Goal: Find specific page/section: Find specific page/section

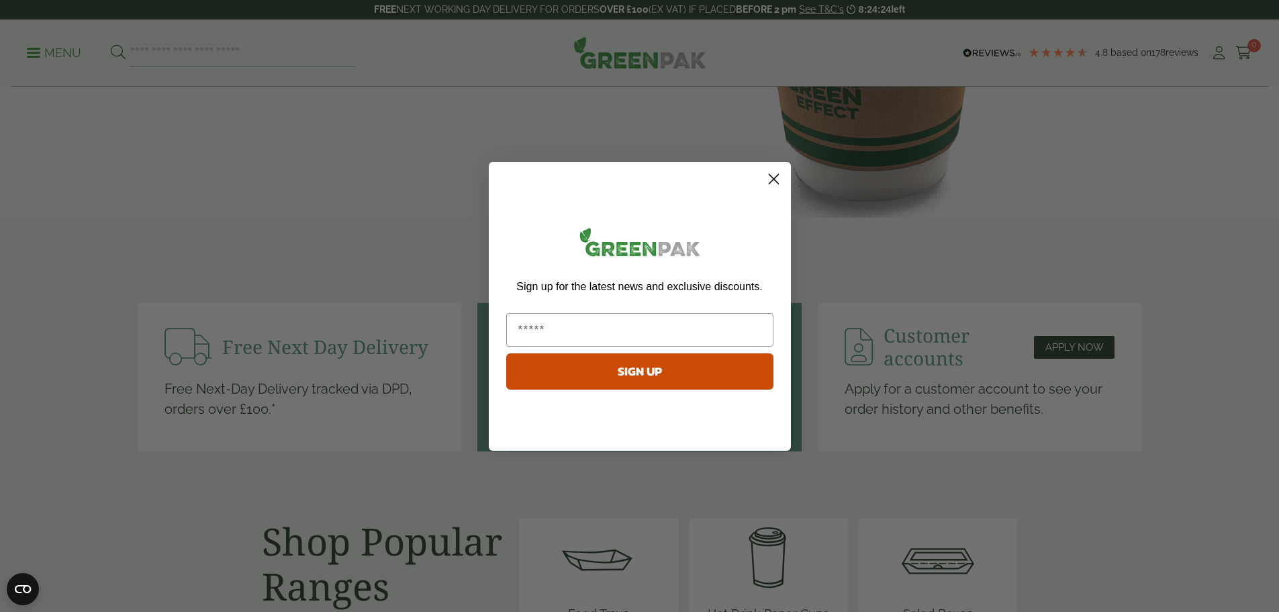
scroll to position [1612, 0]
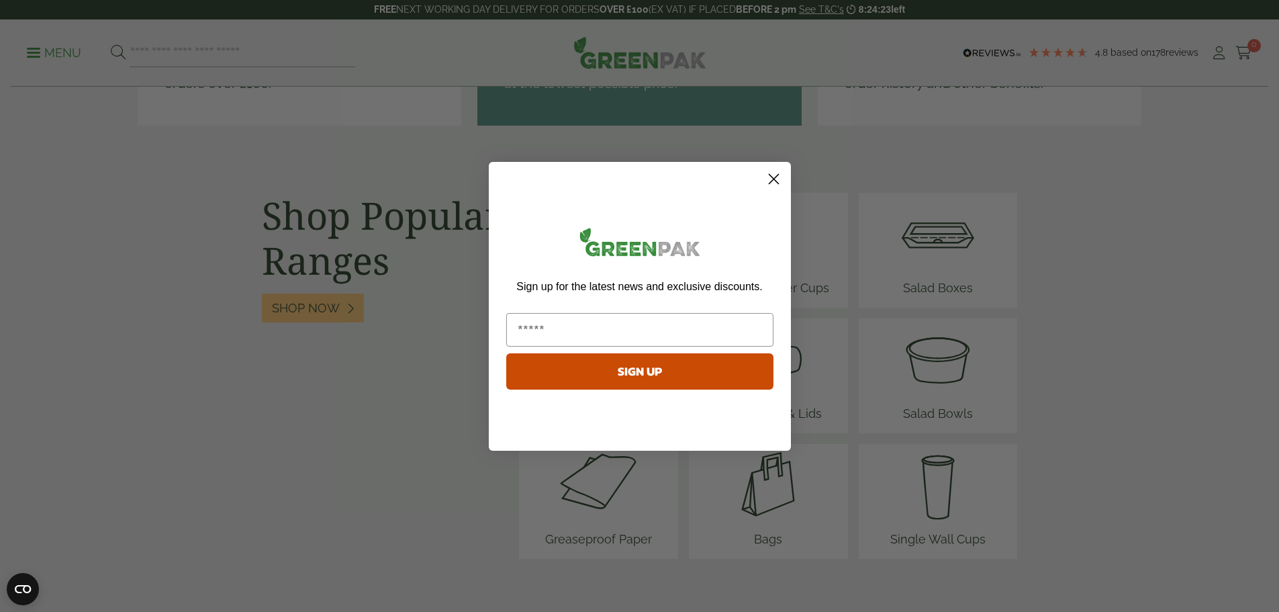
click at [773, 181] on circle "Close dialog" at bounding box center [773, 178] width 22 height 22
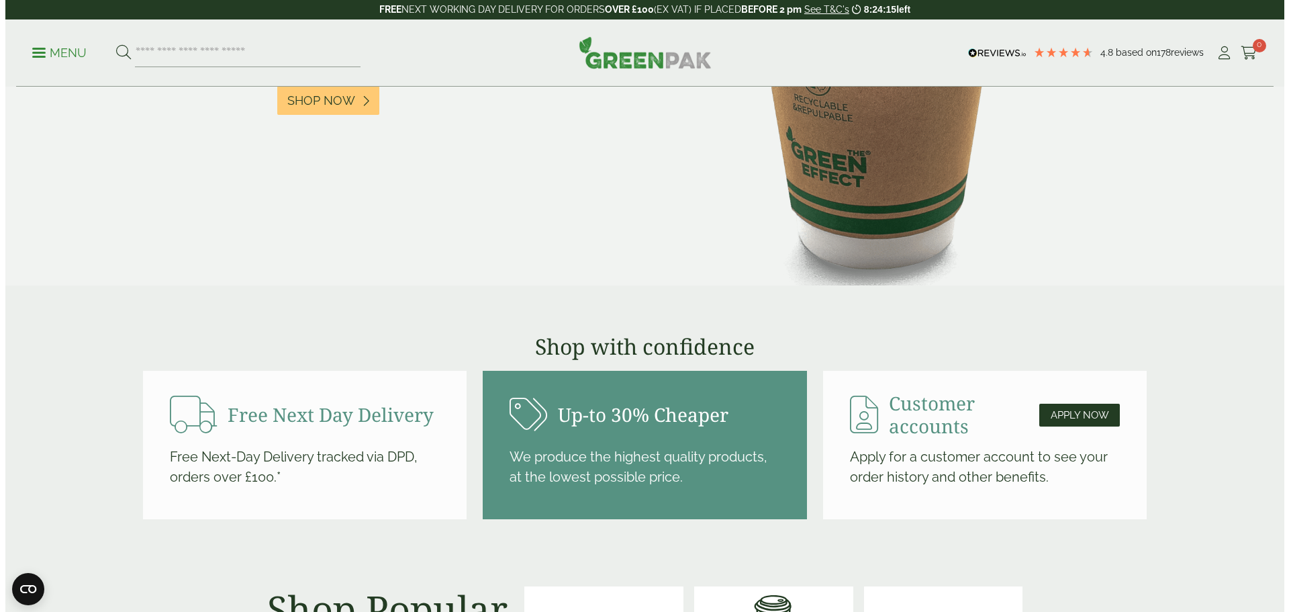
scroll to position [1142, 0]
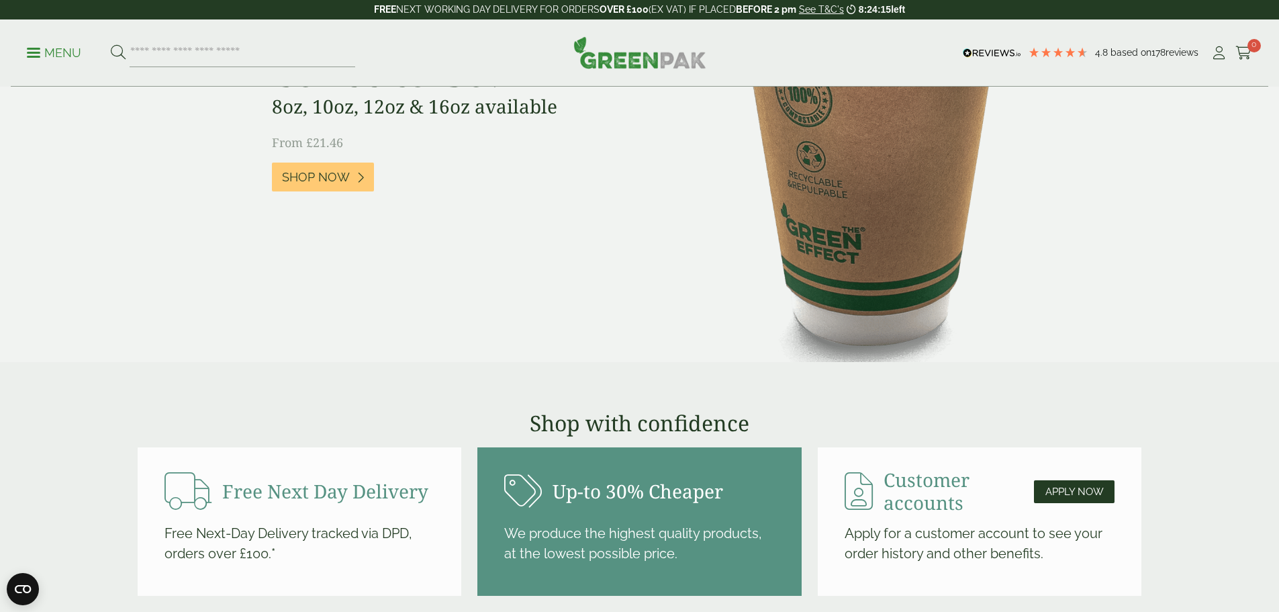
click at [56, 53] on p "Menu" at bounding box center [54, 53] width 54 height 16
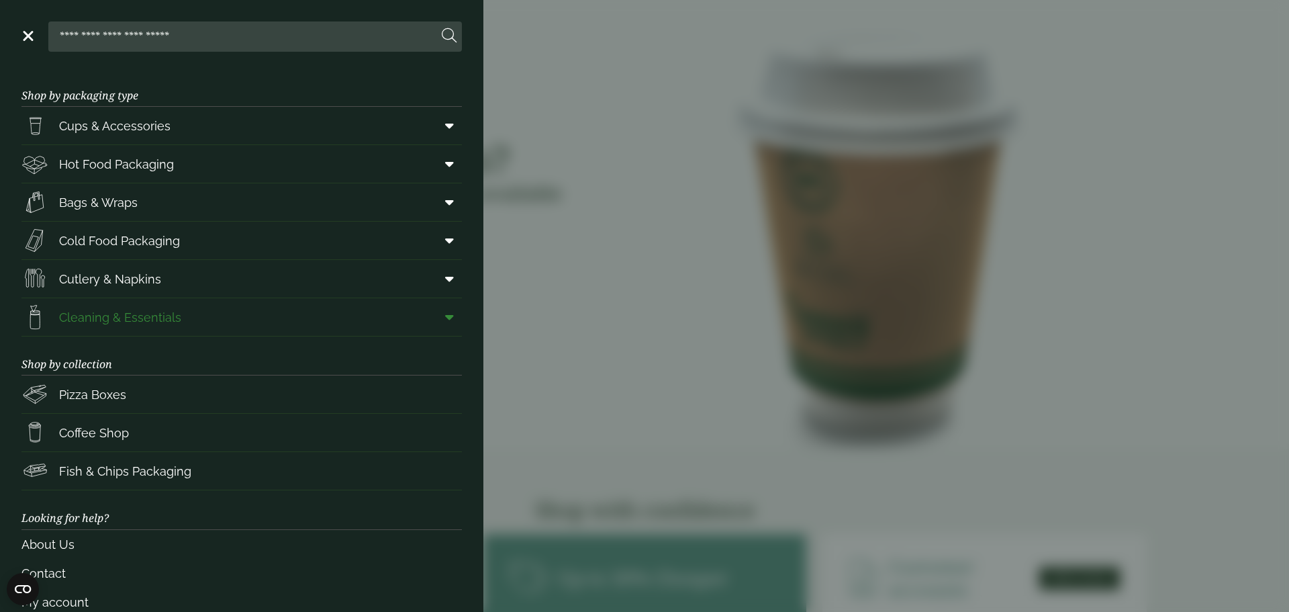
click at [127, 306] on span "Cleaning & Essentials" at bounding box center [101, 317] width 160 height 27
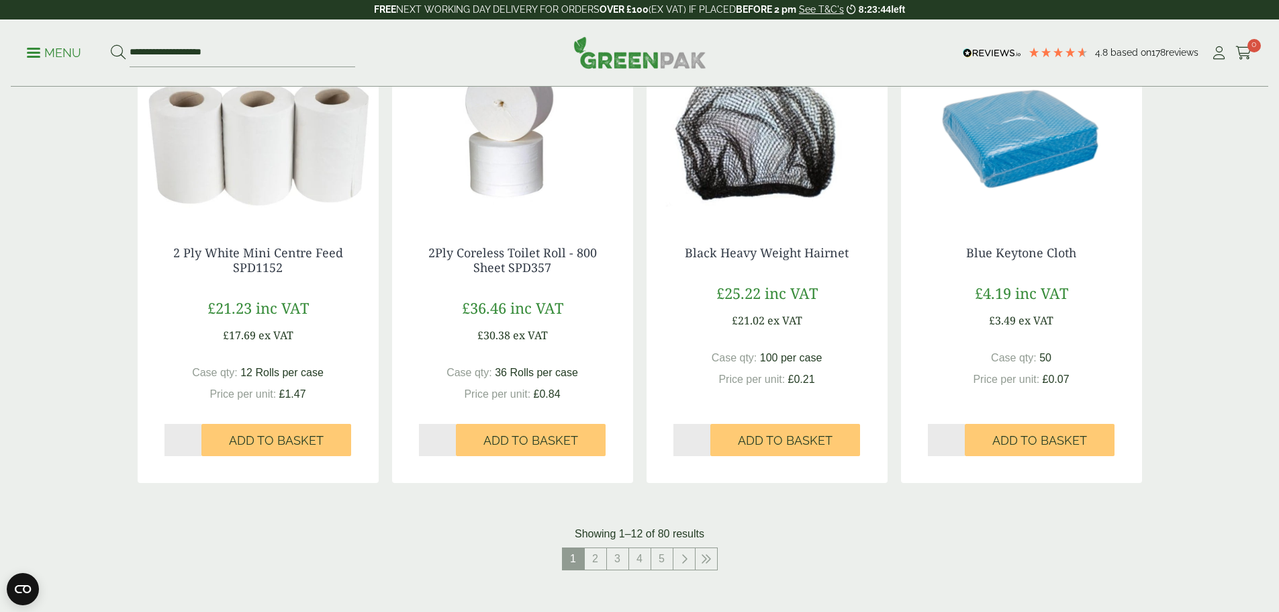
scroll to position [1343, 0]
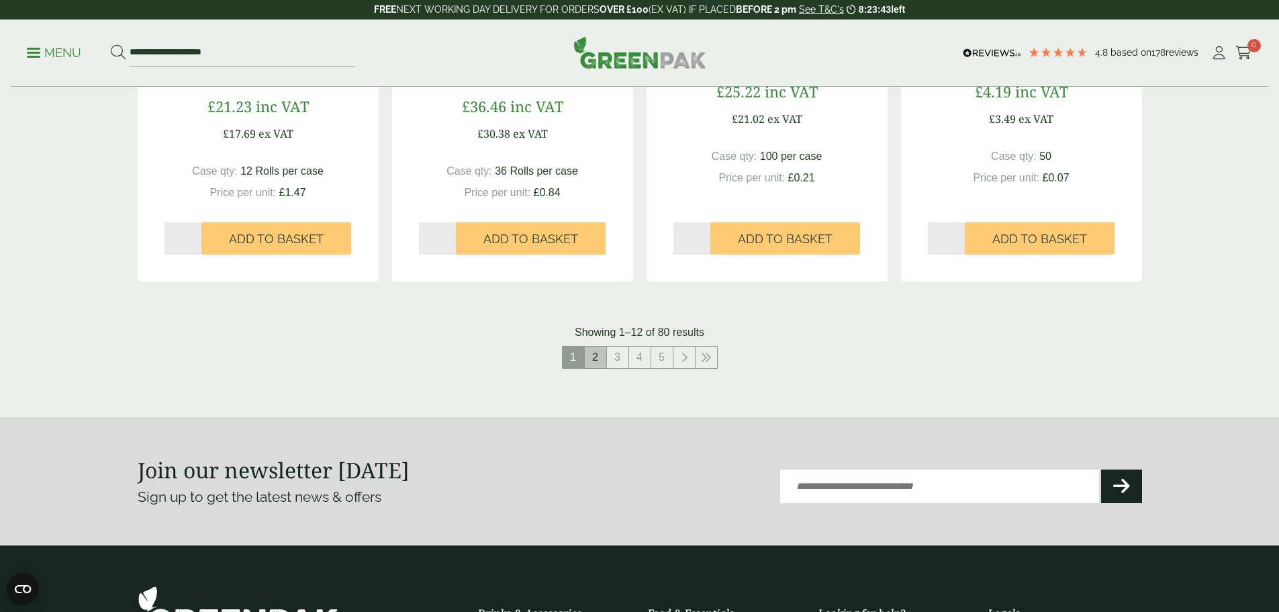
click at [599, 359] on link "2" at bounding box center [595, 357] width 21 height 21
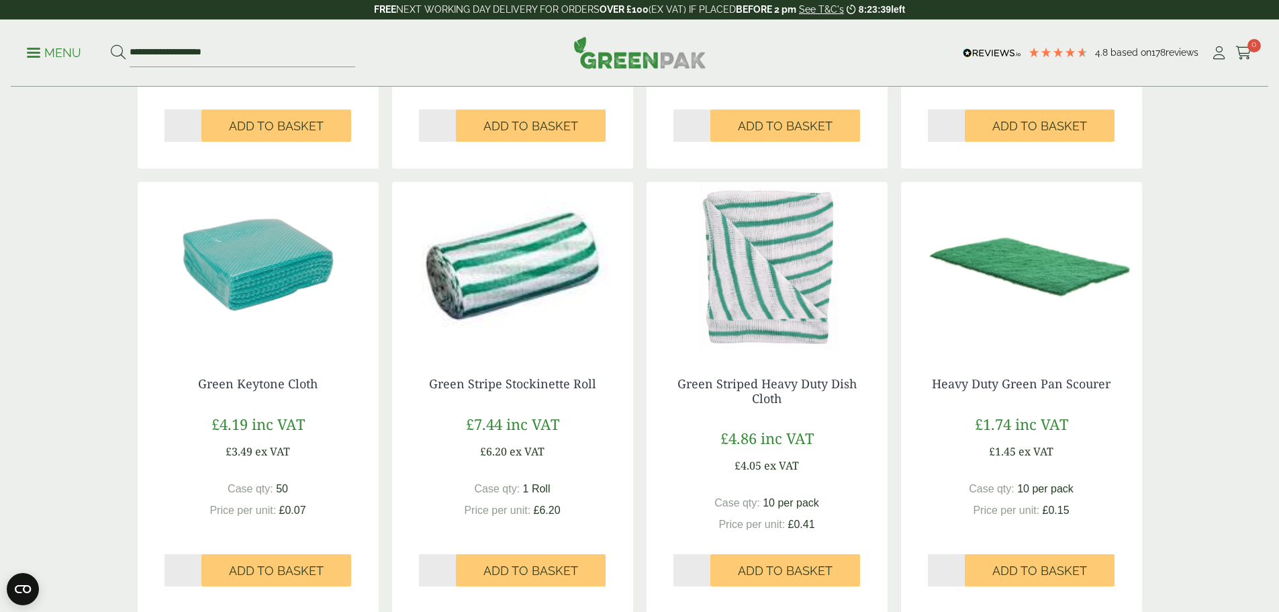
scroll to position [1007, 0]
